Goal: Task Accomplishment & Management: Use online tool/utility

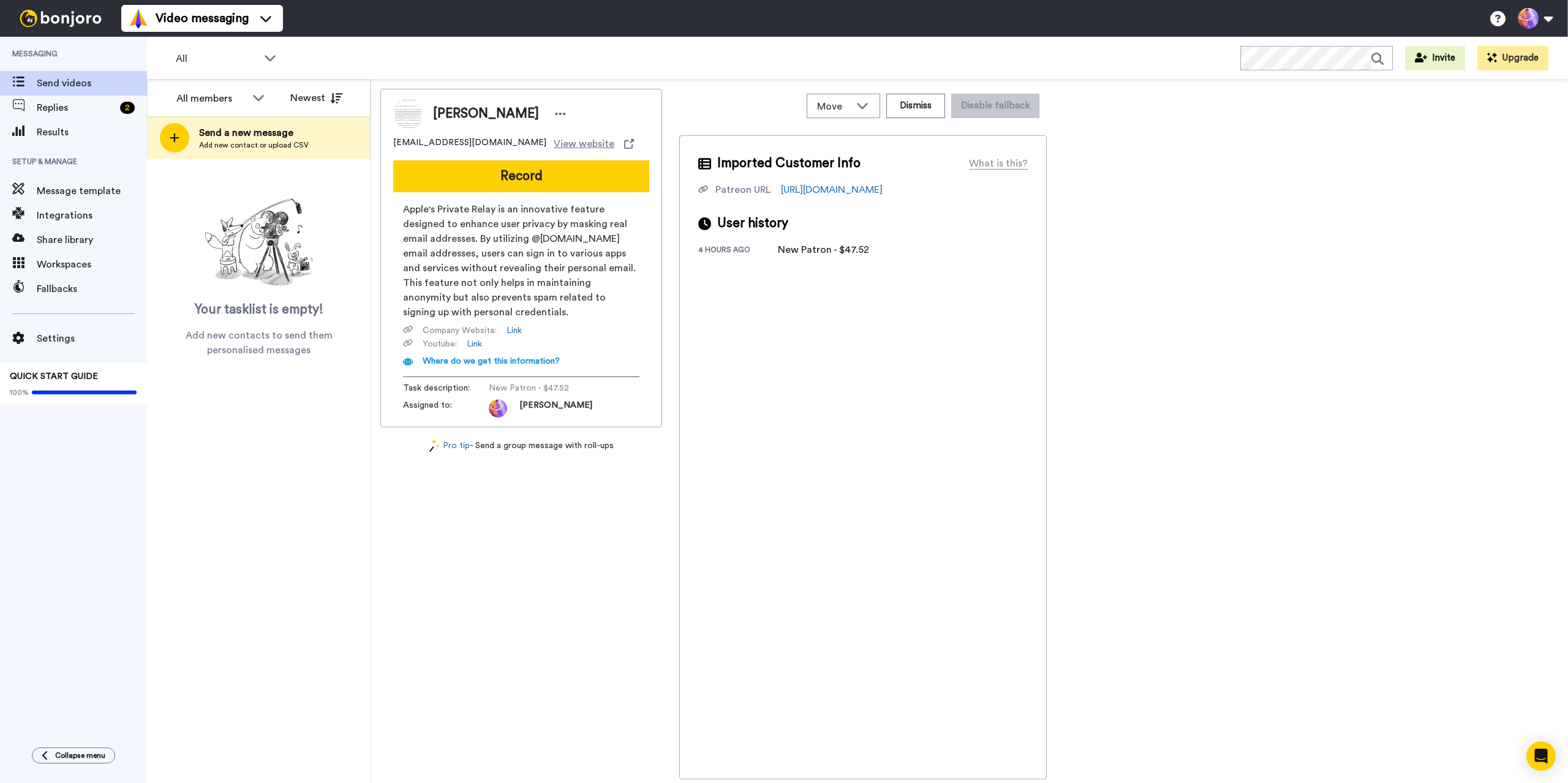
click at [61, 82] on span "Send videos" at bounding box center [92, 83] width 110 height 15
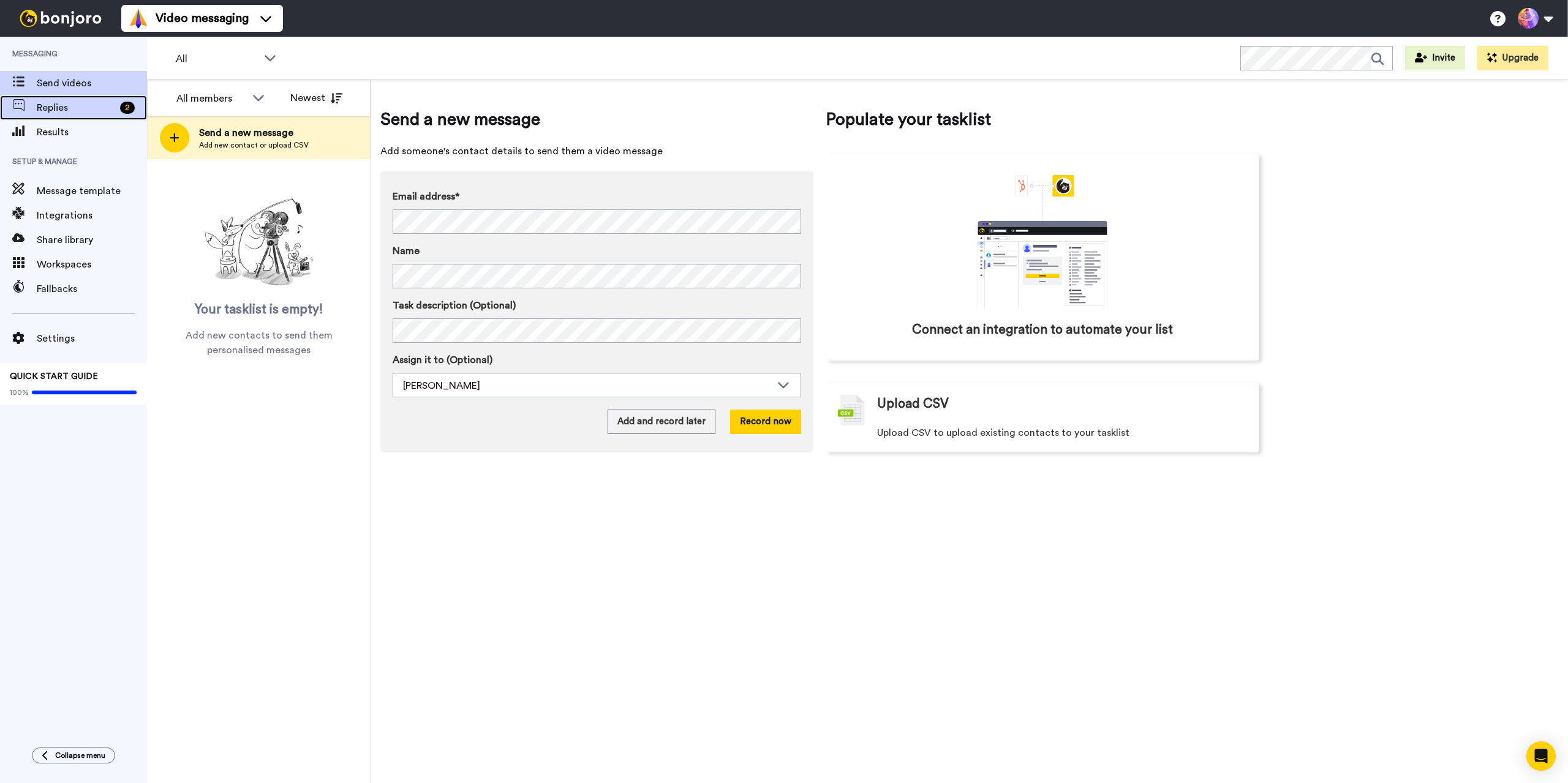
click at [68, 103] on span "Replies" at bounding box center [76, 108] width 78 height 15
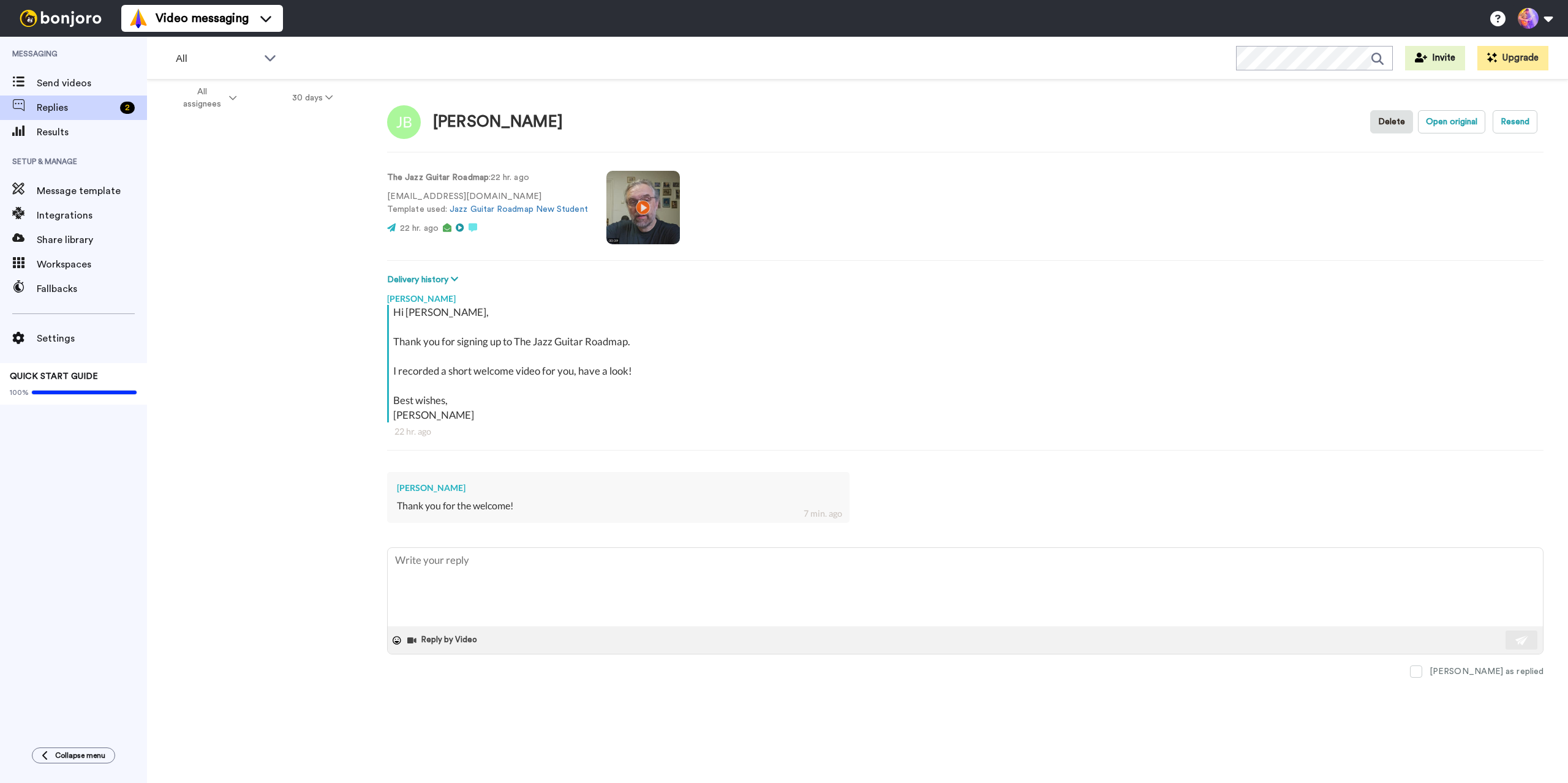
type textarea "x"
